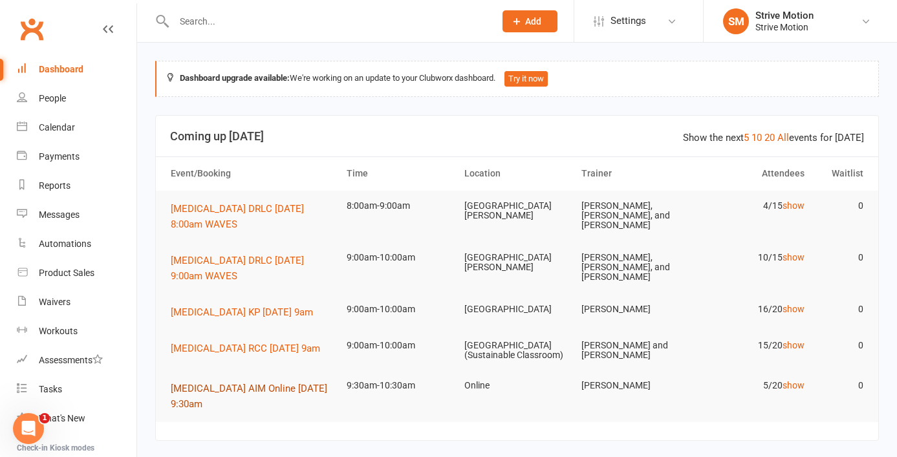
click at [250, 383] on span "[MEDICAL_DATA] AIM Online [DATE] 9:30am" at bounding box center [249, 396] width 156 height 27
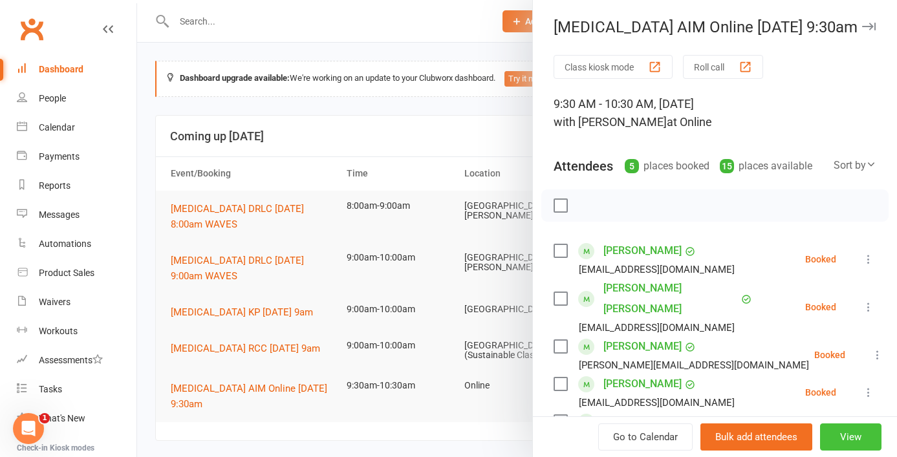
click at [839, 431] on button "View" at bounding box center [850, 437] width 61 height 27
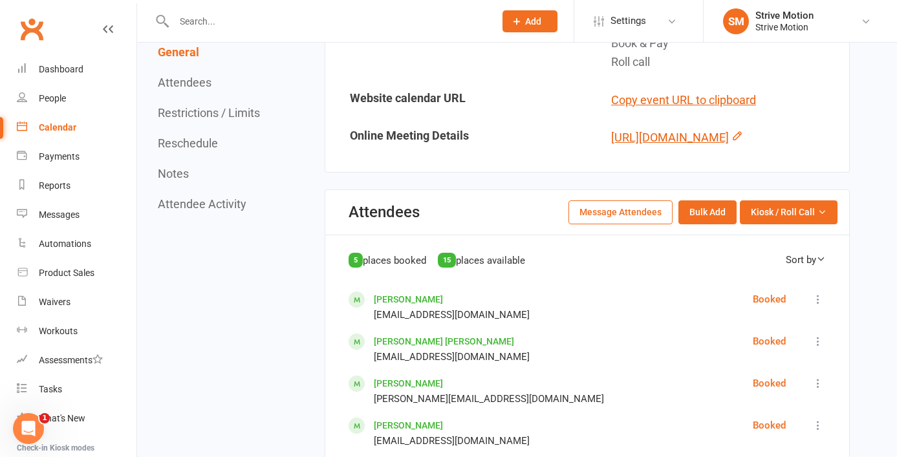
scroll to position [439, 0]
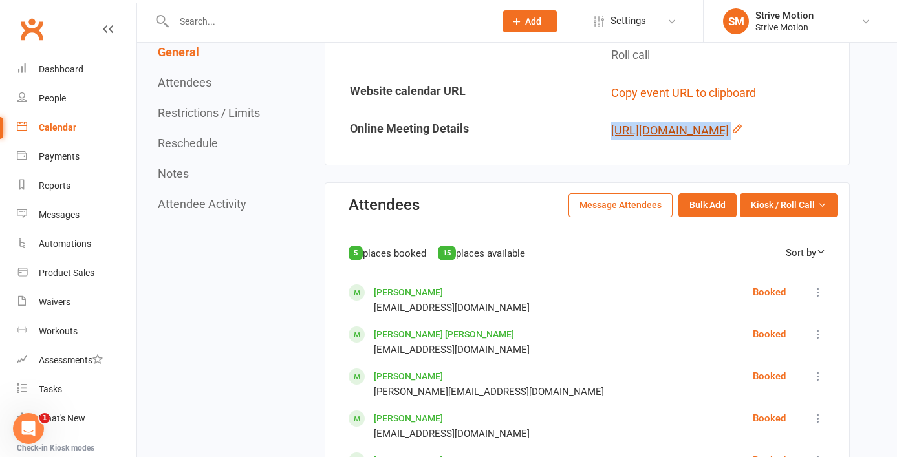
drag, startPoint x: 730, startPoint y: 261, endPoint x: 611, endPoint y: 109, distance: 193.0
click at [611, 122] on div "[URL][DOMAIN_NAME]" at bounding box center [725, 131] width 228 height 19
copy div "[URL][DOMAIN_NAME]"
click at [586, 217] on button "Message Attendees" at bounding box center [620, 204] width 104 height 23
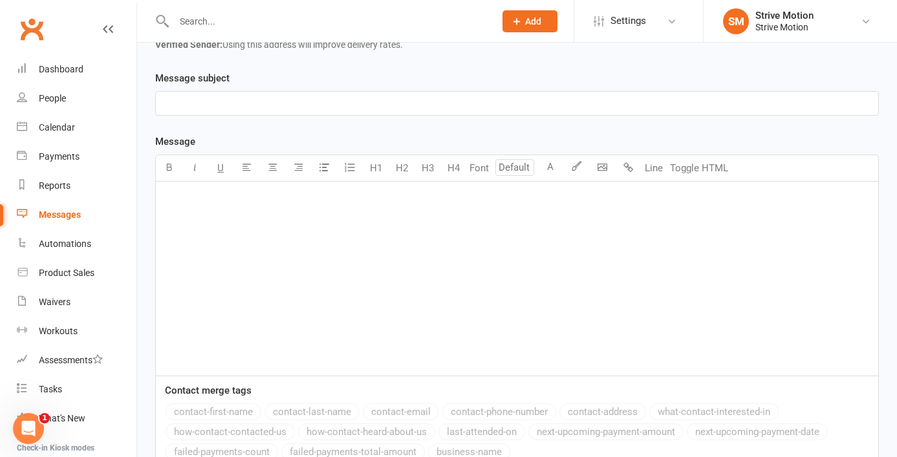
scroll to position [283, 0]
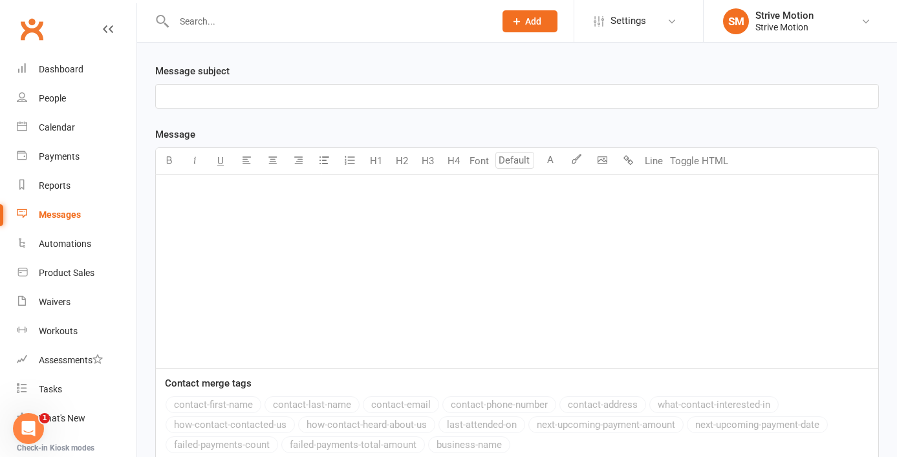
click at [235, 100] on p "﻿" at bounding box center [517, 97] width 707 height 16
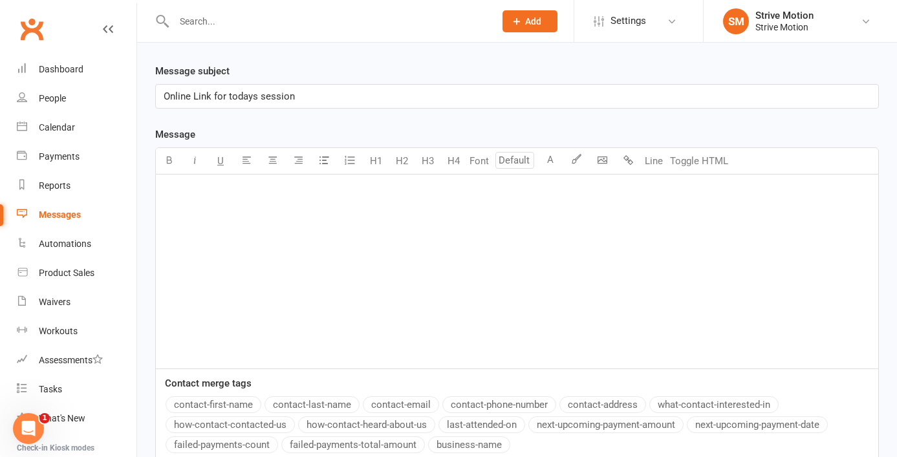
click at [252, 195] on p "﻿" at bounding box center [517, 192] width 707 height 16
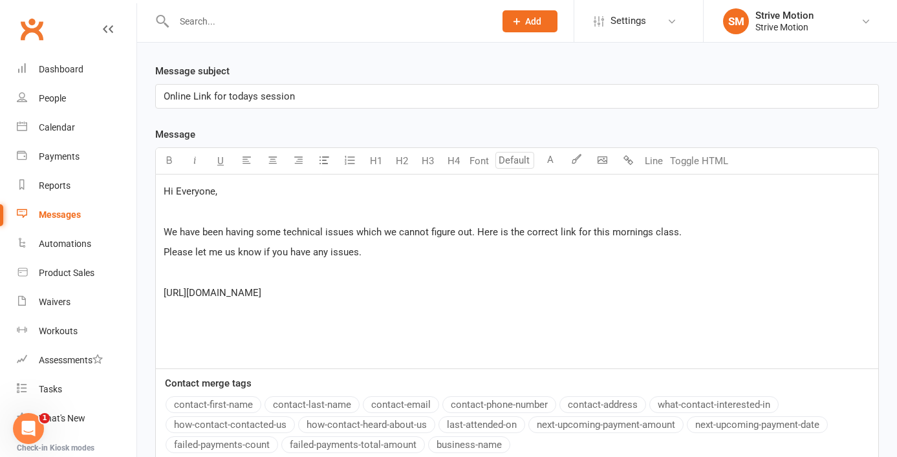
drag, startPoint x: 815, startPoint y: 305, endPoint x: 153, endPoint y: 274, distance: 662.2
click at [153, 274] on div "Message subject Online Link for todays session Message Font U H1 H2 H3 H4 Font …" at bounding box center [516, 370] width 743 height 615
click at [387, 269] on p "﻿ $ ﻿ $ ﻿" at bounding box center [517, 273] width 707 height 16
click at [411, 304] on div "Hi Everyone, ﻿ We have been having some technical issues which we cannot figure…" at bounding box center [517, 272] width 722 height 194
click at [396, 322] on div "Hi Everyone, ﻿ We have been having some technical issues which we cannot figure…" at bounding box center [517, 272] width 722 height 194
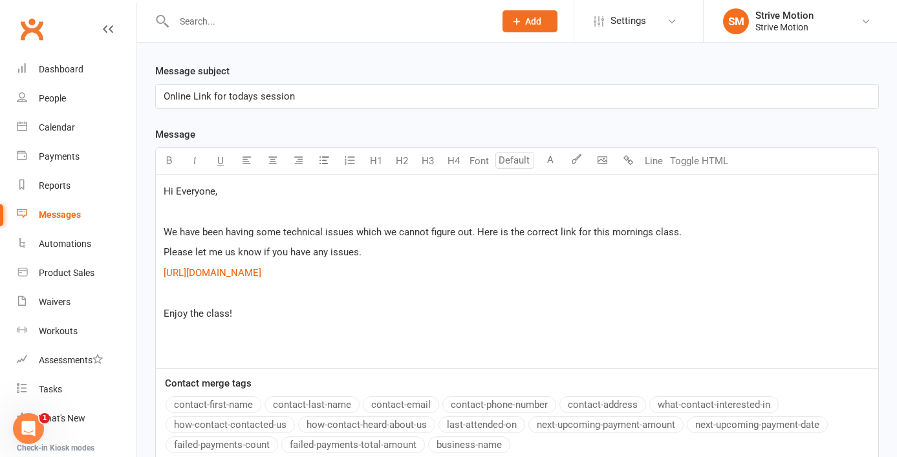
click at [167, 319] on span "Enjoy the class!" at bounding box center [198, 314] width 69 height 12
click at [240, 348] on div "Hi Everyone, ﻿ We have been having some technical issues which we cannot figure…" at bounding box center [517, 272] width 722 height 194
click at [295, 321] on p "We hope you enjoy the class!" at bounding box center [517, 314] width 707 height 16
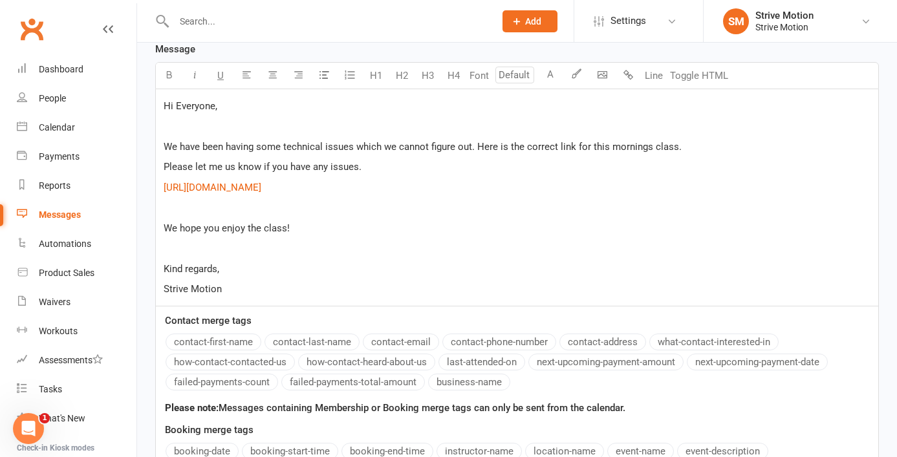
scroll to position [370, 0]
click at [164, 144] on span "We have been having some technical issues which we cannot figure out. Here is t…" at bounding box center [423, 146] width 518 height 12
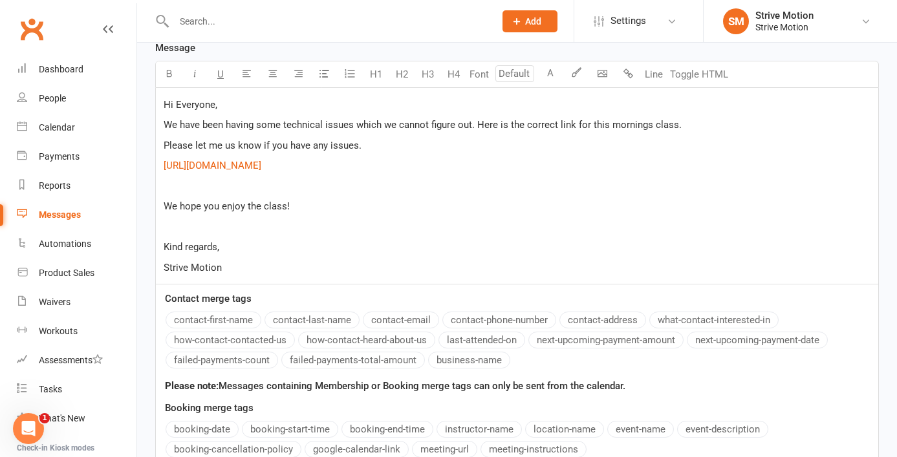
click at [371, 141] on p "Please let me us know if you have any issues. $ ﻿ $ ﻿" at bounding box center [517, 146] width 707 height 16
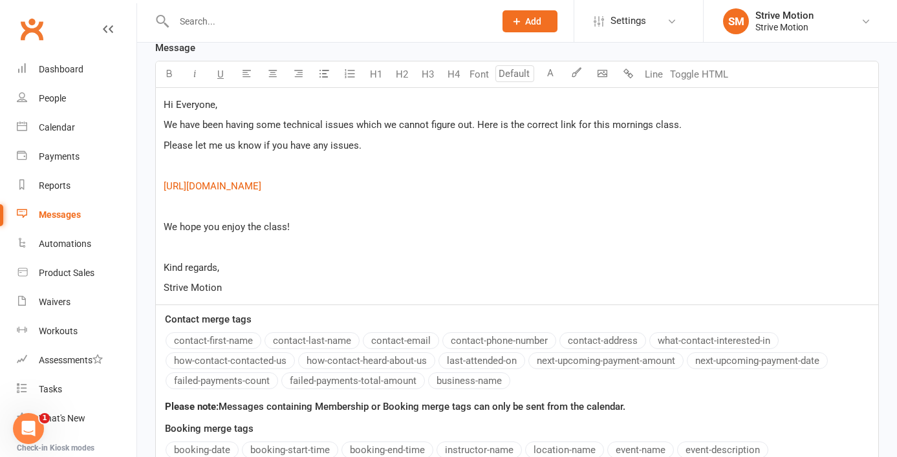
click at [357, 125] on span "We have been having some technical issues which we cannot figure out. Here is t…" at bounding box center [423, 125] width 518 height 12
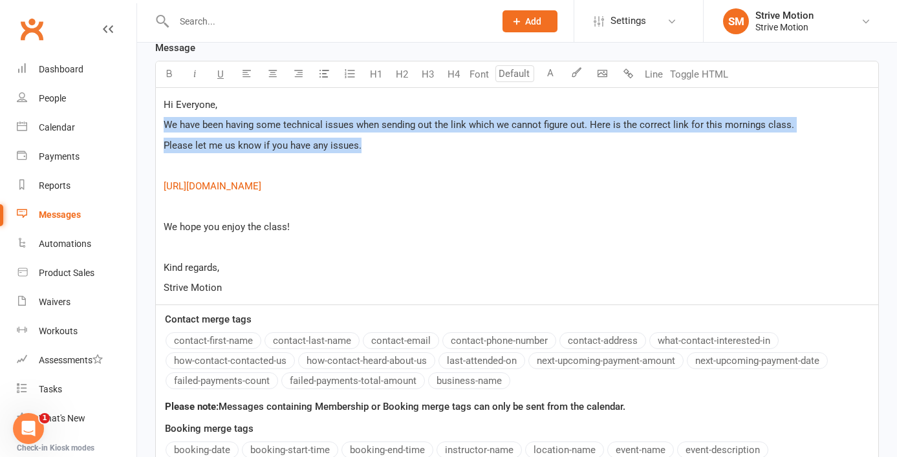
drag, startPoint x: 361, startPoint y: 144, endPoint x: 143, endPoint y: 124, distance: 218.8
click at [143, 124] on div "Recipients × [PERSON_NAME] × [PERSON_NAME] [PERSON_NAME] × [PERSON_NAME] × [PER…" at bounding box center [517, 205] width 760 height 975
copy div "We have been having some technical issues when sending out the link which we ca…"
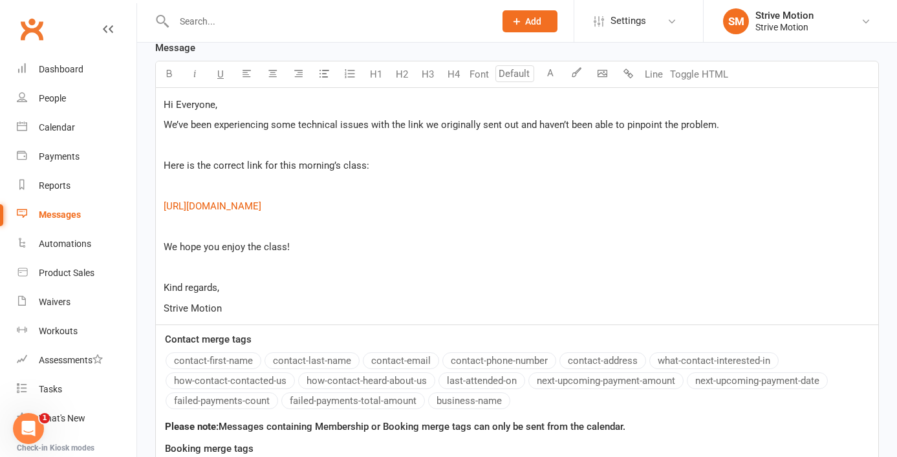
click at [380, 124] on span "We’ve been experiencing some technical issues with the link we originally sent …" at bounding box center [441, 125] width 555 height 12
drag, startPoint x: 628, startPoint y: 124, endPoint x: 537, endPoint y: 129, distance: 90.6
click at [537, 129] on span "We’ve been experiencing some technical issues when sending out the online class…" at bounding box center [498, 125] width 668 height 12
click at [414, 149] on p "﻿" at bounding box center [517, 146] width 707 height 16
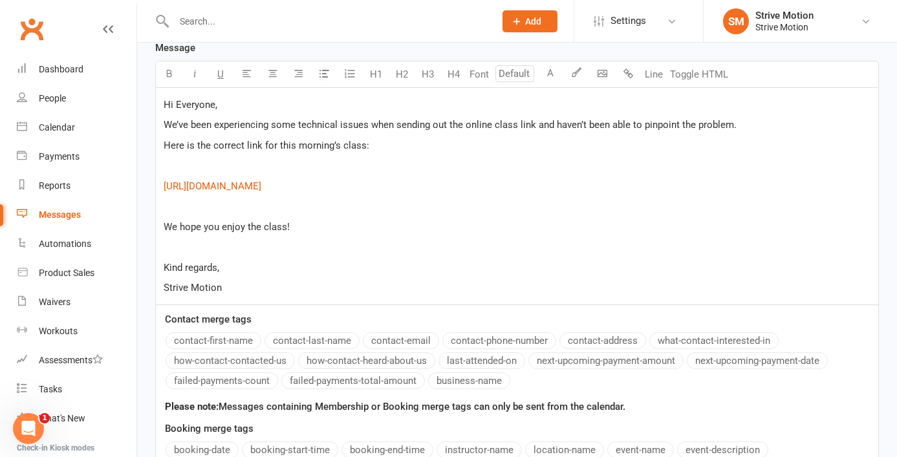
click at [392, 146] on p "Here is the correct link for this morning’s class:" at bounding box center [517, 146] width 707 height 16
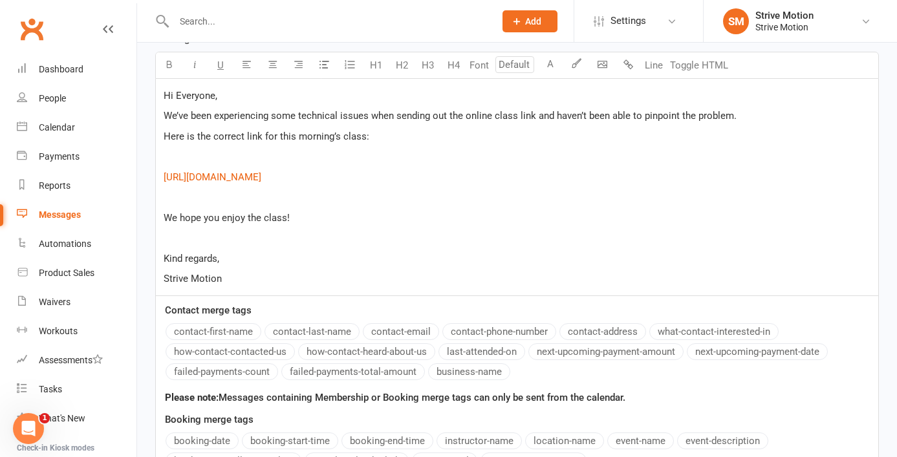
click at [376, 151] on p "﻿ $ ﻿ $ ﻿" at bounding box center [517, 157] width 707 height 16
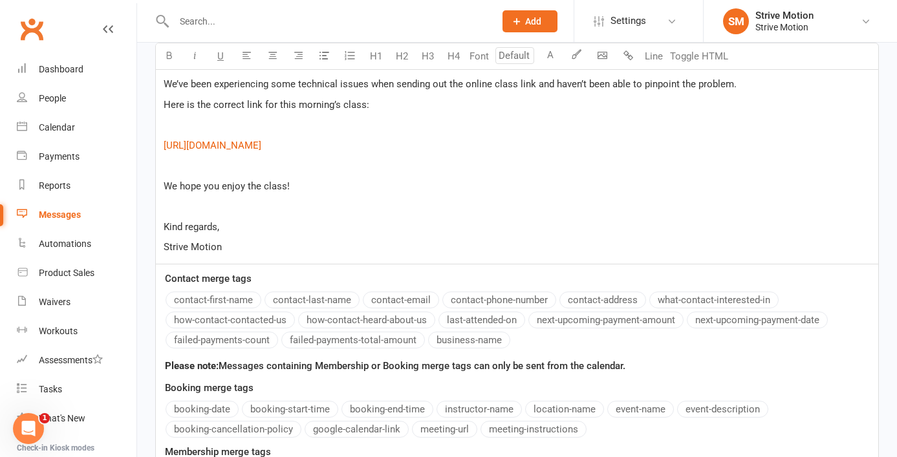
scroll to position [412, 0]
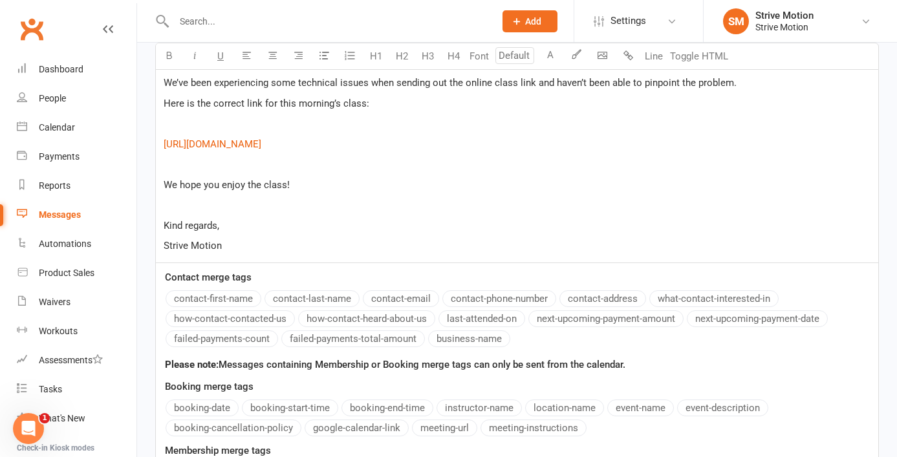
click at [406, 229] on div "Hi Everyone, We’ve been experiencing some technical issues when sending out the…" at bounding box center [517, 154] width 722 height 217
click at [268, 172] on p "﻿" at bounding box center [517, 164] width 707 height 16
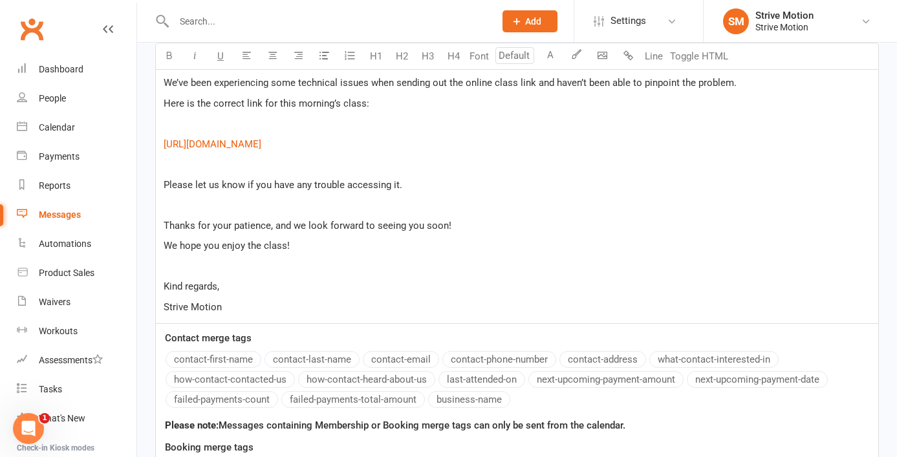
click at [247, 231] on div "Hi Everyone, We’ve been experiencing some technical issues when sending out the…" at bounding box center [517, 184] width 722 height 277
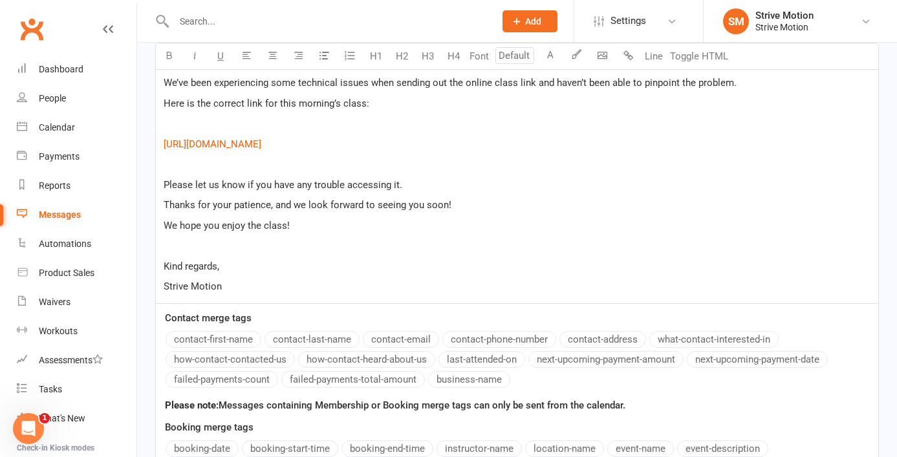
click at [334, 233] on p "We hope you enjoy the class!" at bounding box center [517, 226] width 707 height 16
click at [166, 231] on span "We hope you enjoy the class!" at bounding box center [227, 226] width 126 height 12
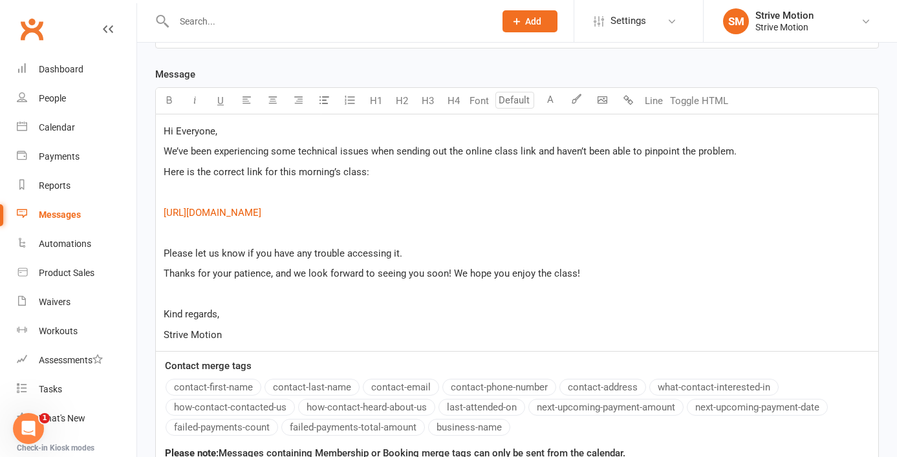
scroll to position [341, 0]
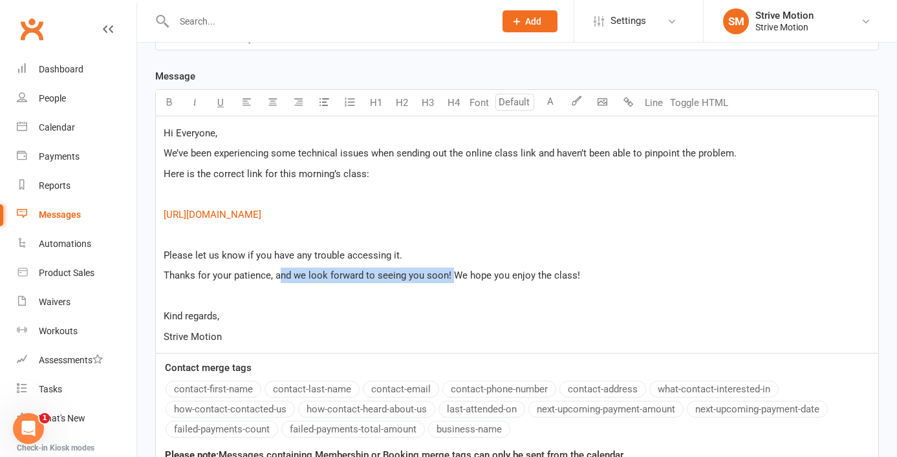
drag, startPoint x: 449, startPoint y: 290, endPoint x: 277, endPoint y: 290, distance: 172.0
click at [277, 281] on span "Thanks for your patience, and we look forward to seeing you soon! We hope you e…" at bounding box center [372, 276] width 416 height 12
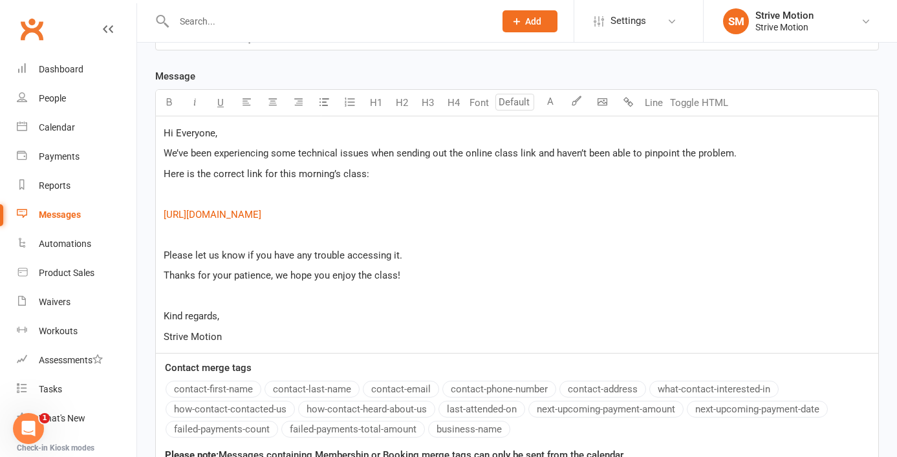
click at [239, 283] on p "Thanks for your patience, we hope you enjoy the class!" at bounding box center [517, 276] width 707 height 16
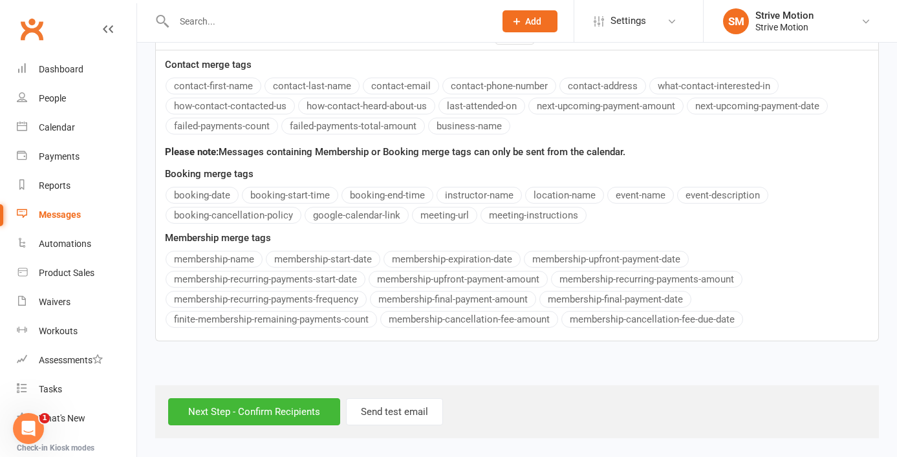
scroll to position [660, 0]
click at [240, 414] on input "Next Step - Confirm Recipients" at bounding box center [254, 411] width 172 height 27
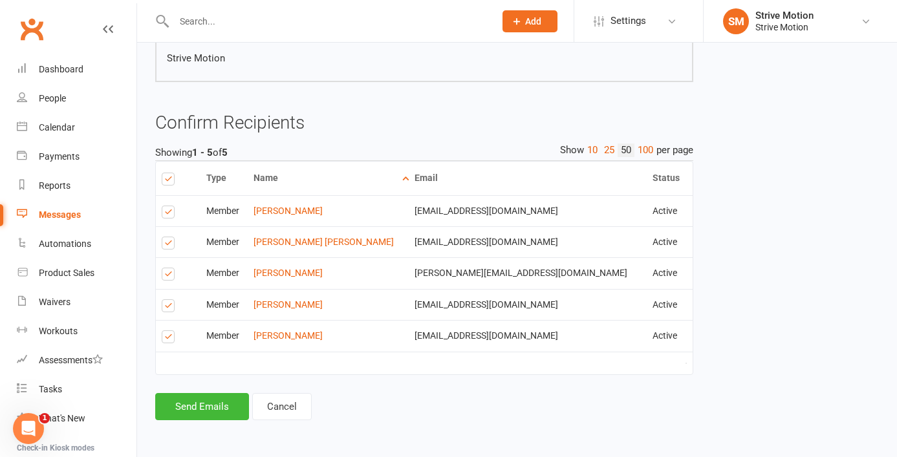
scroll to position [456, 0]
click at [222, 402] on button "Send Emails" at bounding box center [202, 406] width 94 height 27
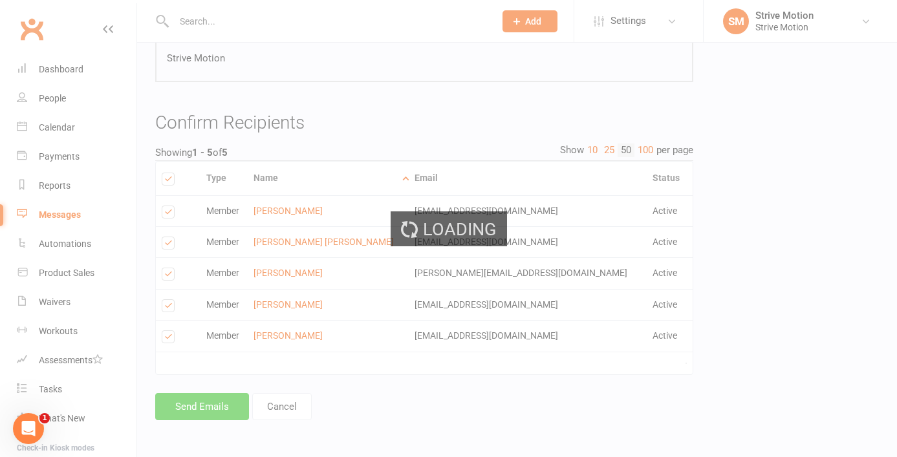
scroll to position [451, 0]
